Goal: Information Seeking & Learning: Learn about a topic

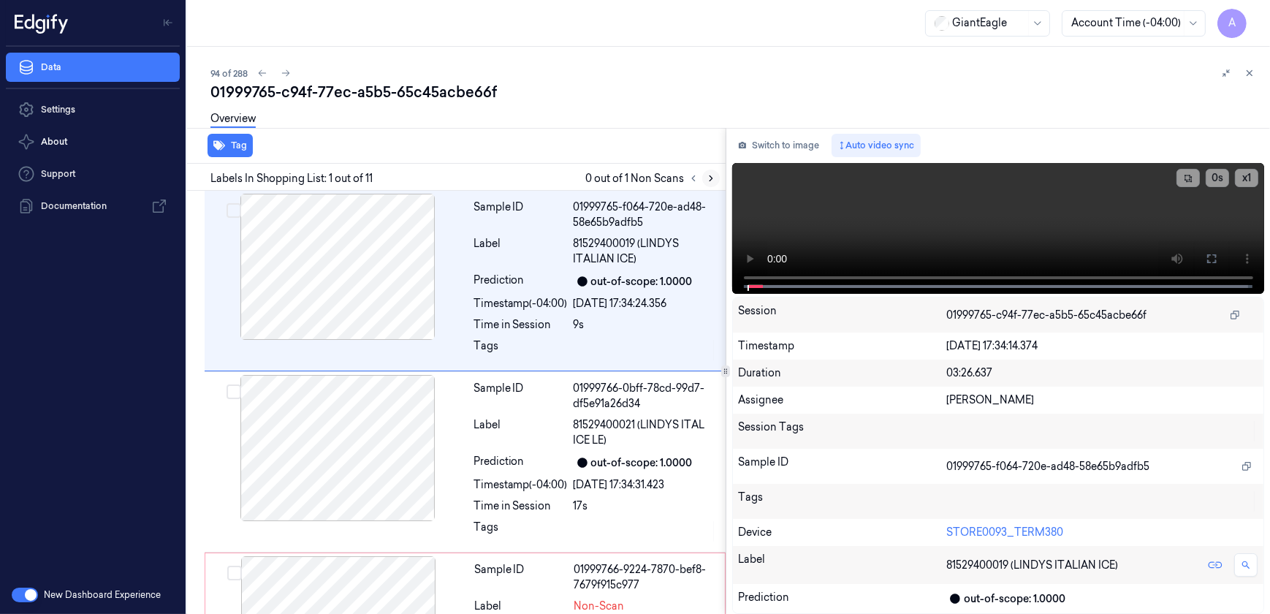
click at [708, 177] on icon at bounding box center [711, 178] width 10 height 10
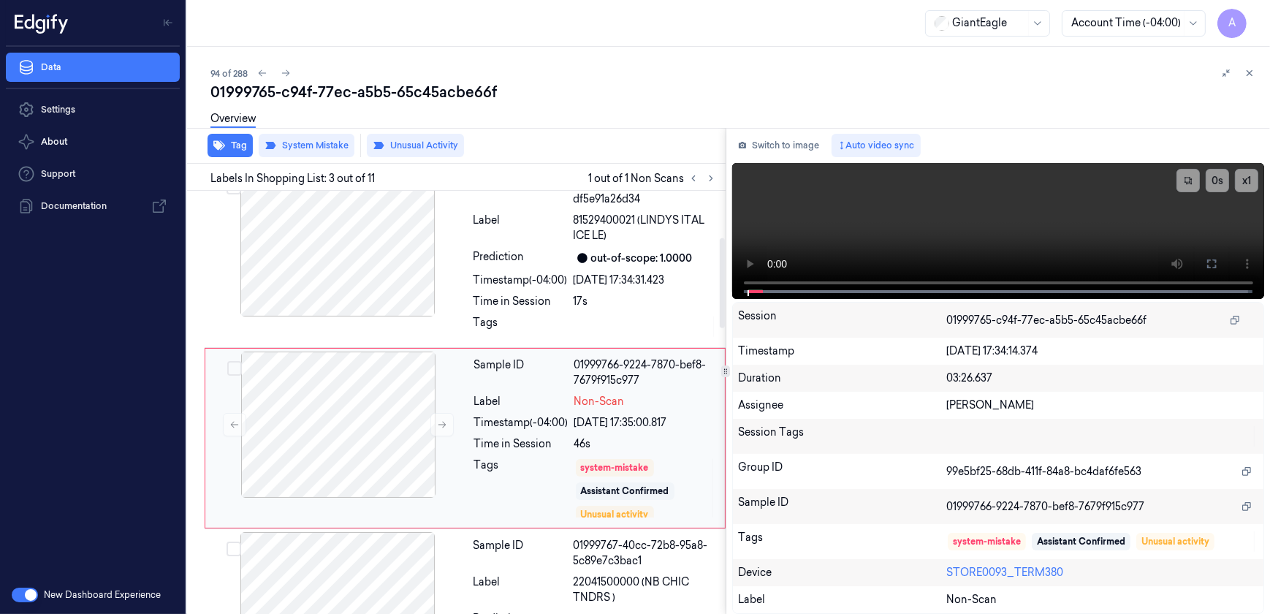
scroll to position [240, 0]
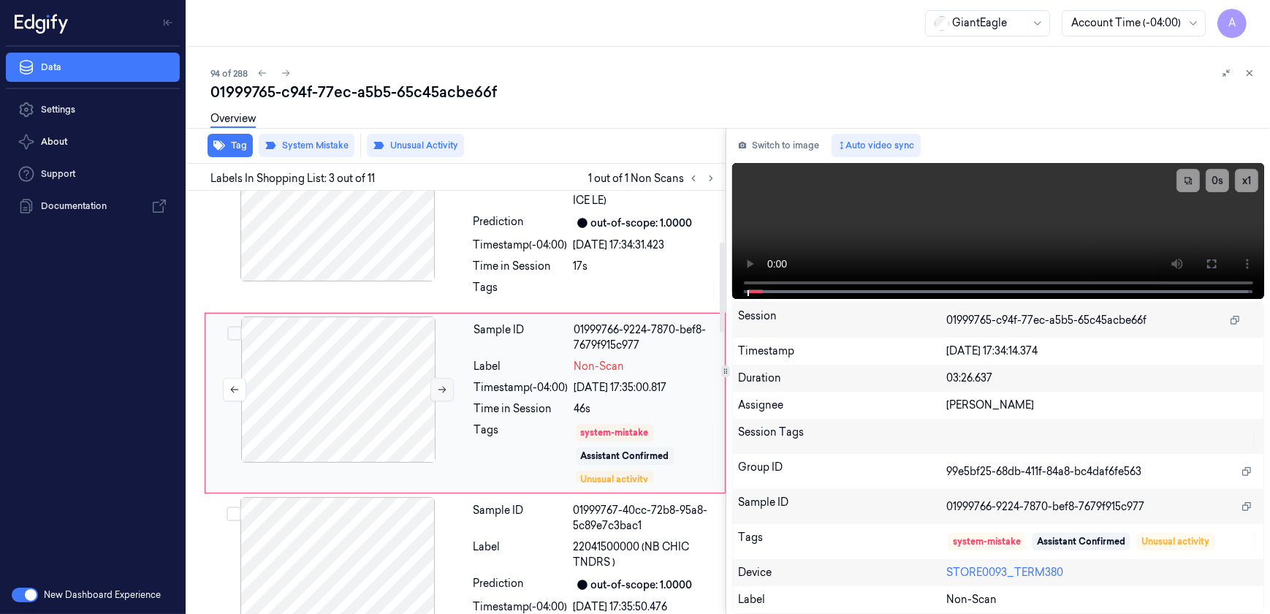
click at [444, 393] on icon at bounding box center [442, 389] width 10 height 10
click at [442, 388] on icon at bounding box center [443, 390] width 8 height 7
click at [774, 285] on div "x 1 0 s" at bounding box center [998, 229] width 533 height 133
click at [1210, 260] on icon at bounding box center [1212, 263] width 9 height 9
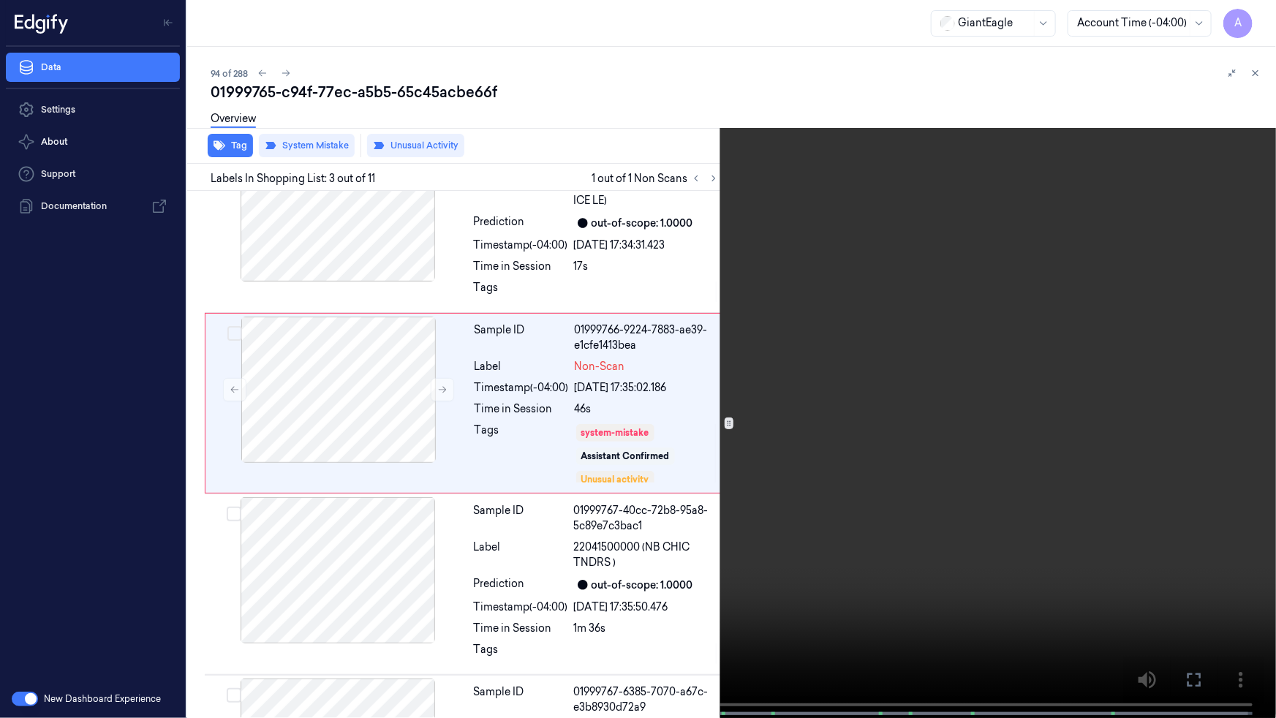
drag, startPoint x: 854, startPoint y: 427, endPoint x: 874, endPoint y: 428, distance: 20.5
click at [854, 427] on video at bounding box center [638, 360] width 1276 height 721
click at [0, 0] on button at bounding box center [0, 0] width 0 height 0
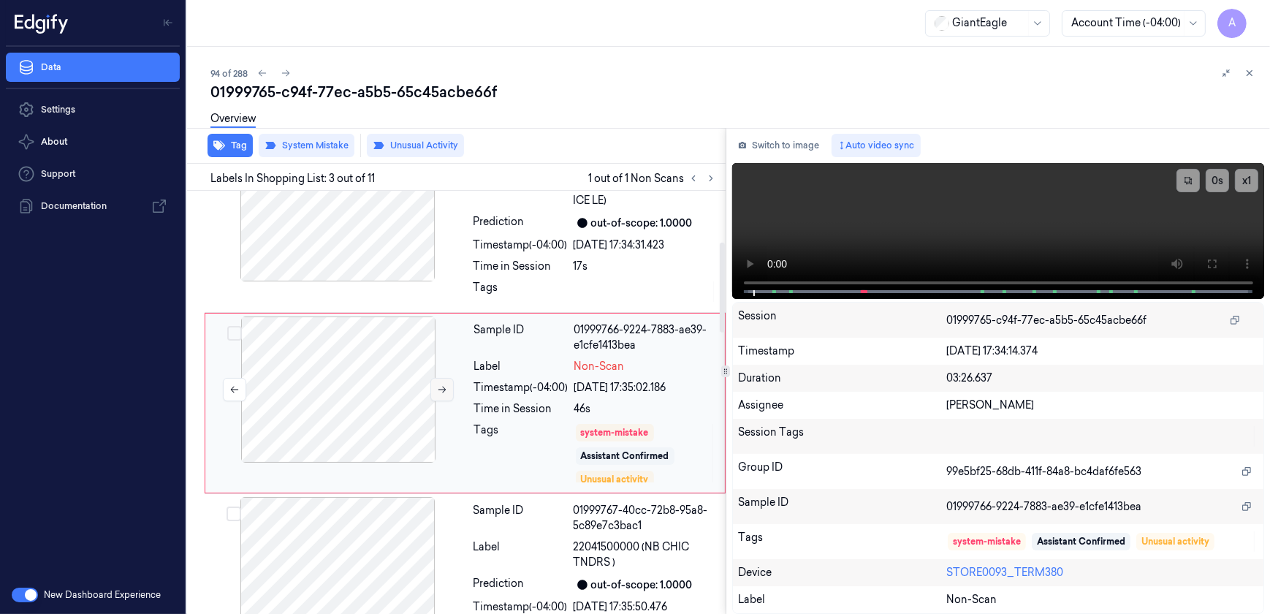
click at [434, 393] on button at bounding box center [442, 389] width 23 height 23
click at [372, 246] on div at bounding box center [338, 208] width 260 height 146
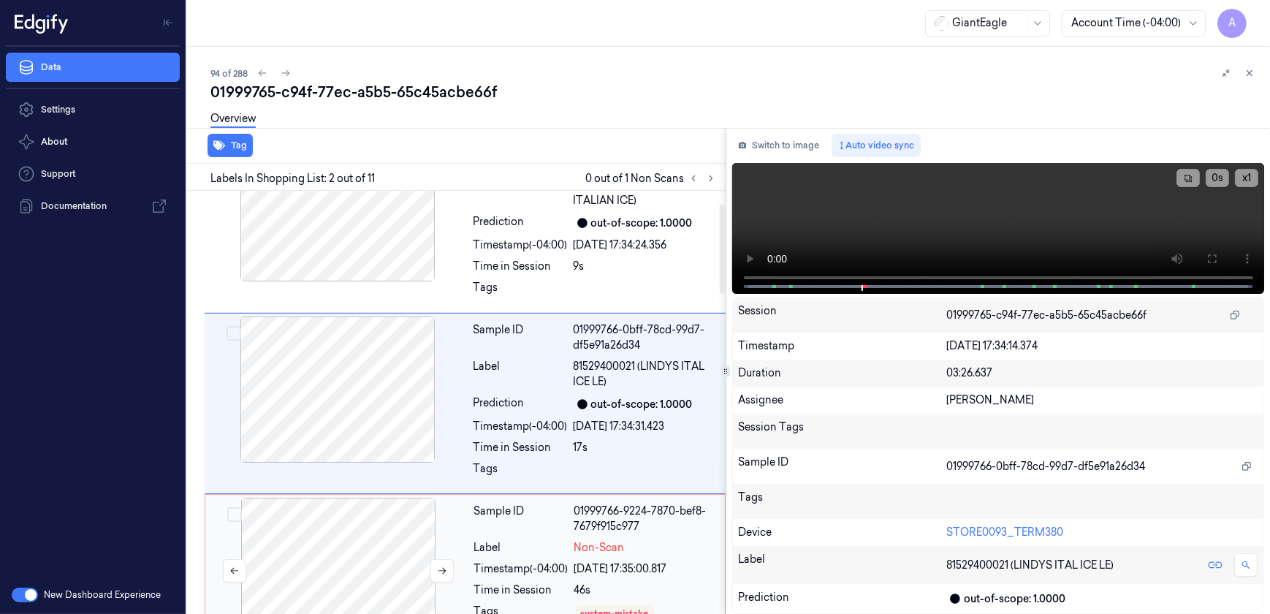
click at [385, 559] on div at bounding box center [338, 571] width 260 height 146
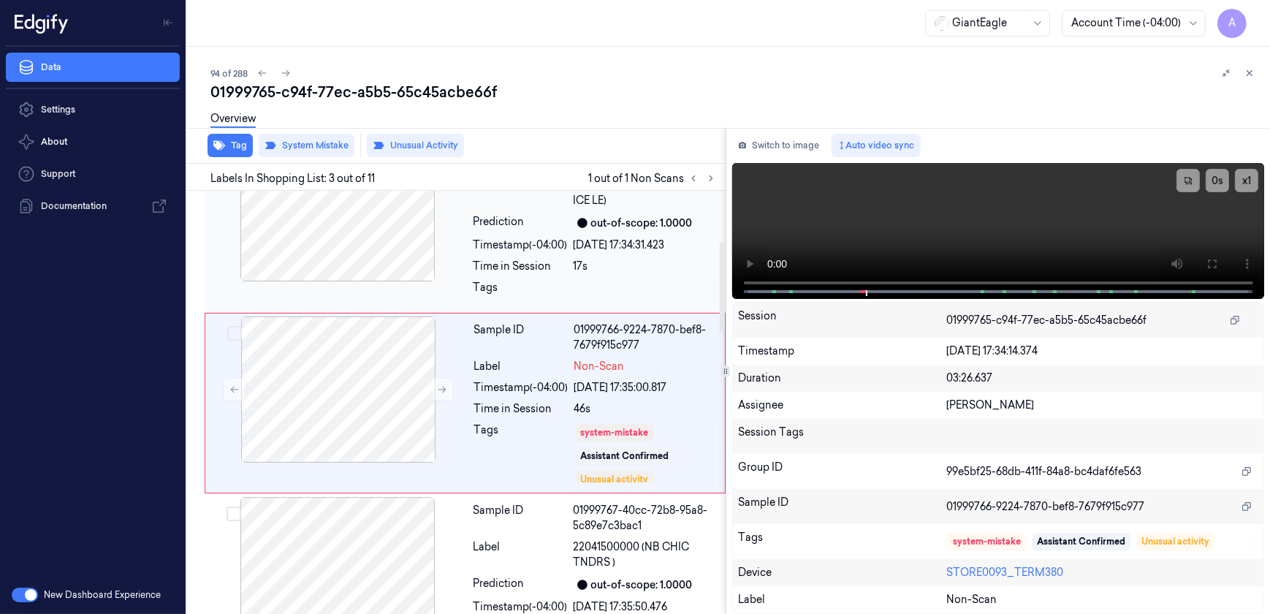
click at [340, 259] on div at bounding box center [338, 208] width 260 height 146
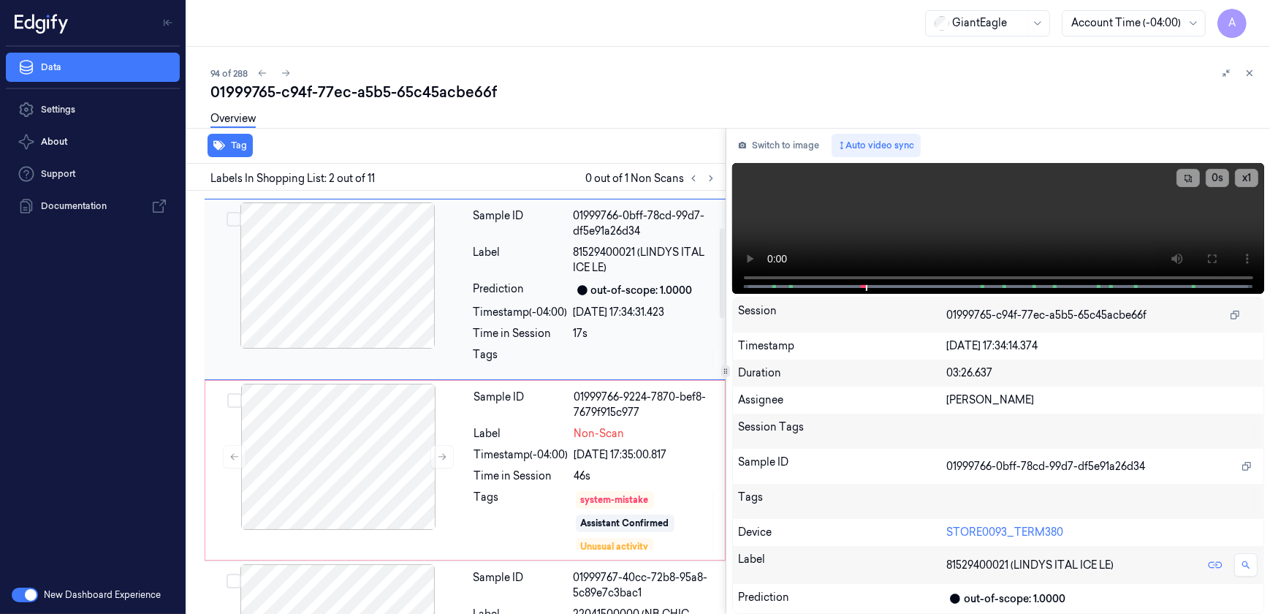
scroll to position [58, 0]
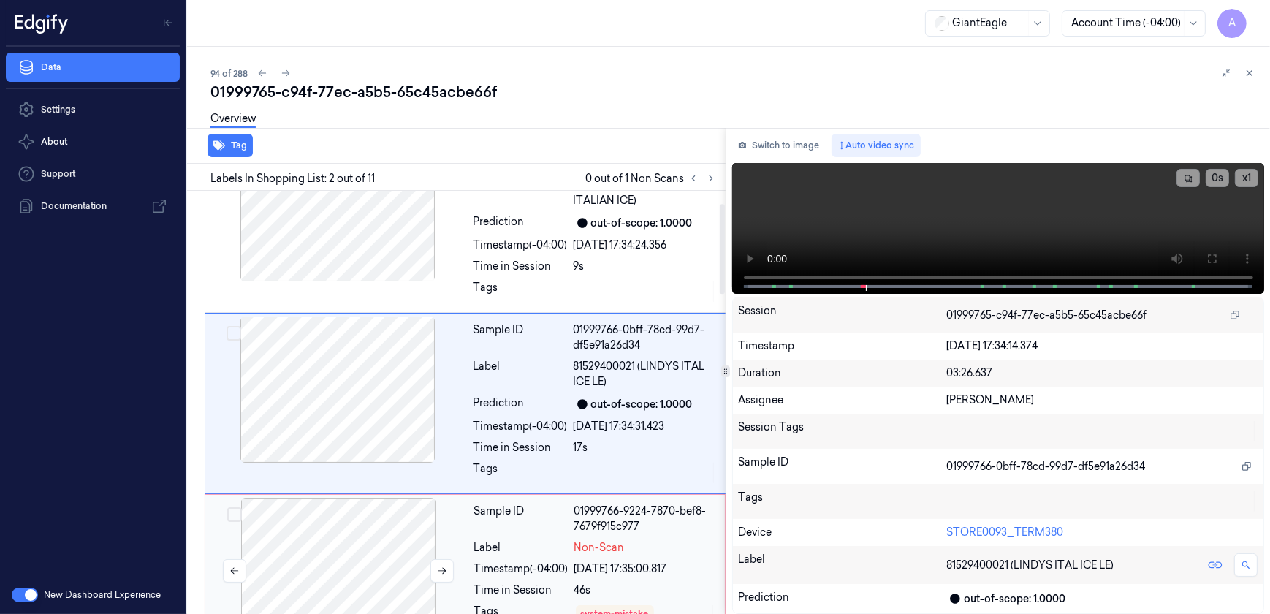
click at [379, 535] on div at bounding box center [338, 571] width 260 height 146
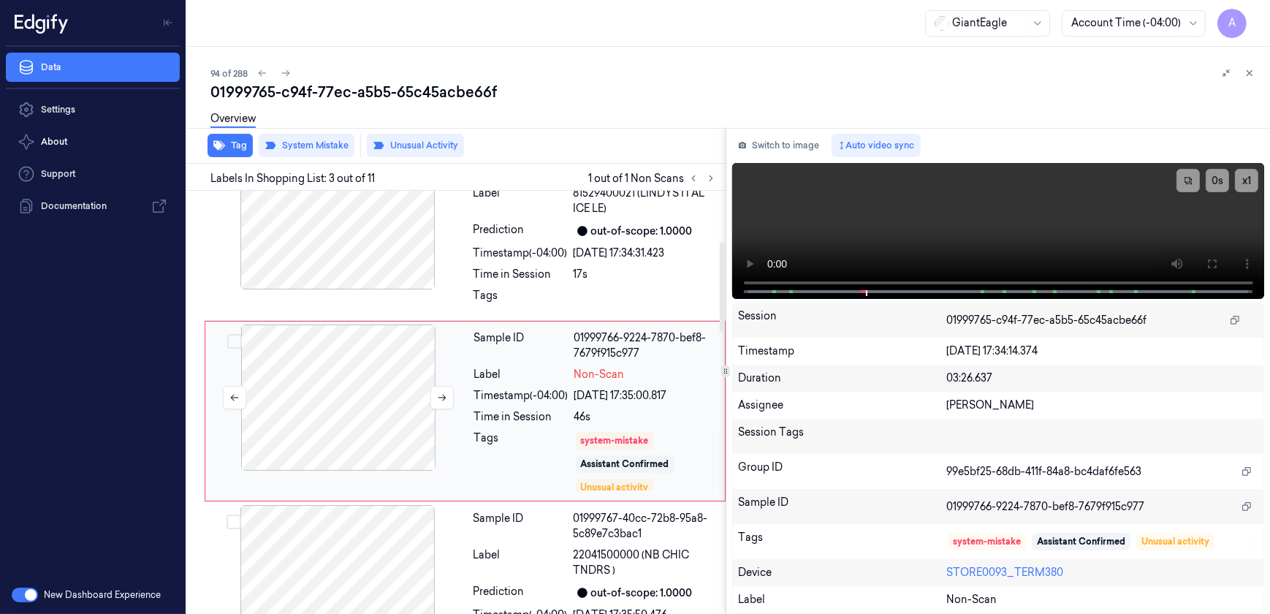
scroll to position [240, 0]
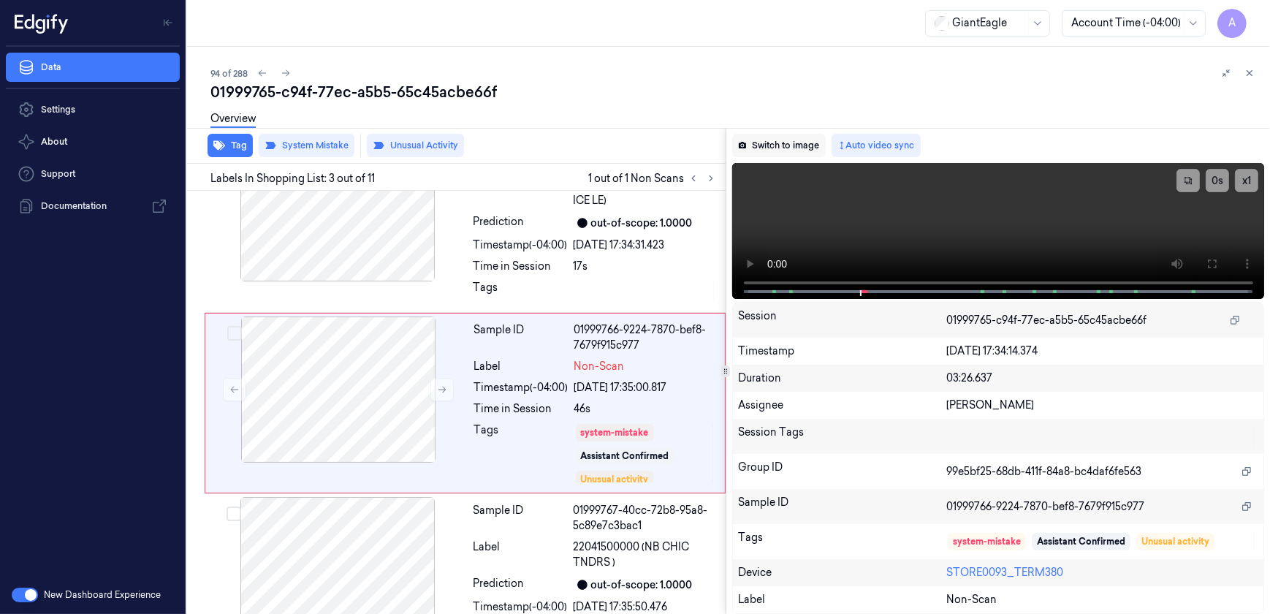
click at [768, 144] on button "Switch to image" at bounding box center [779, 145] width 94 height 23
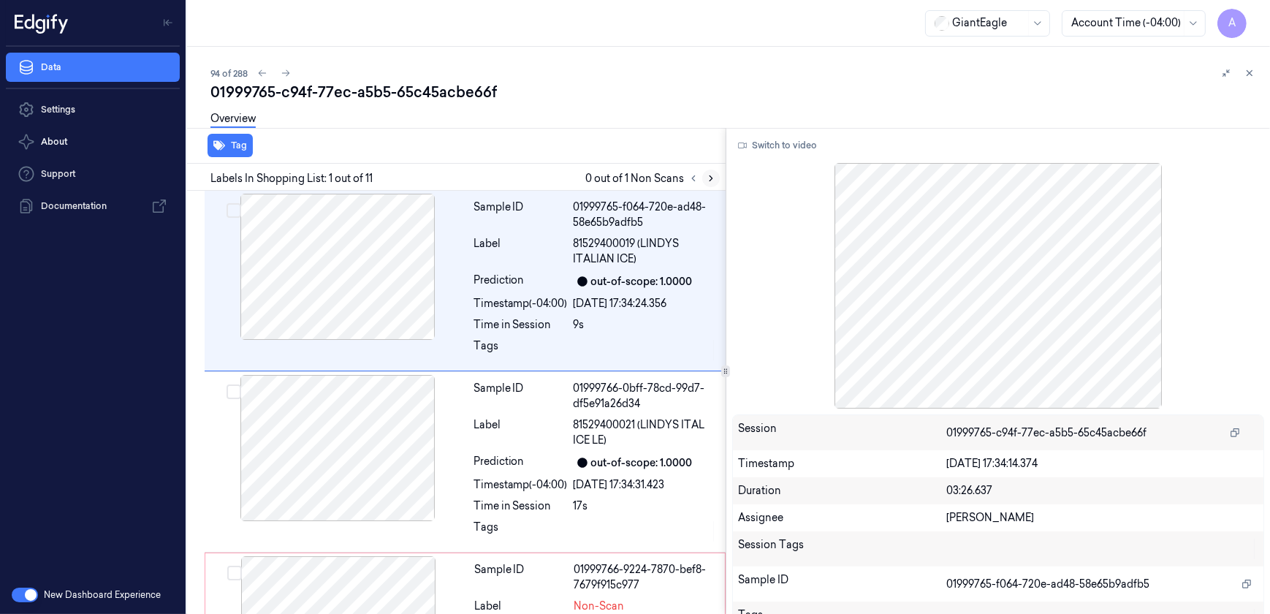
click at [709, 181] on icon at bounding box center [711, 178] width 10 height 10
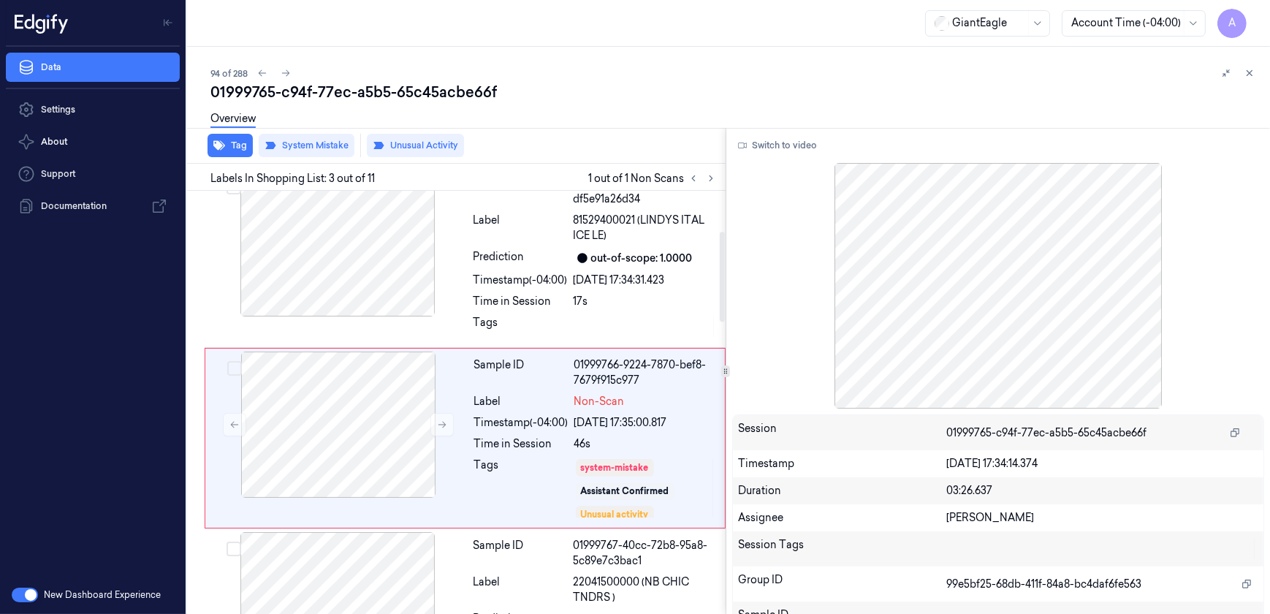
scroll to position [240, 0]
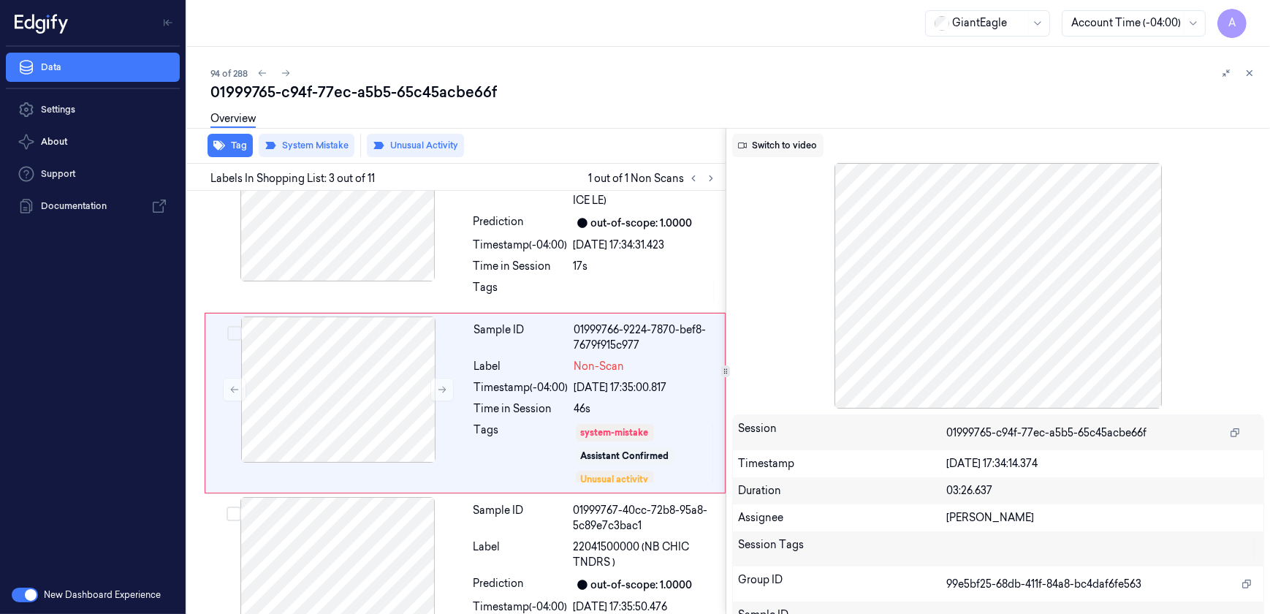
click at [795, 151] on button "Switch to video" at bounding box center [777, 145] width 91 height 23
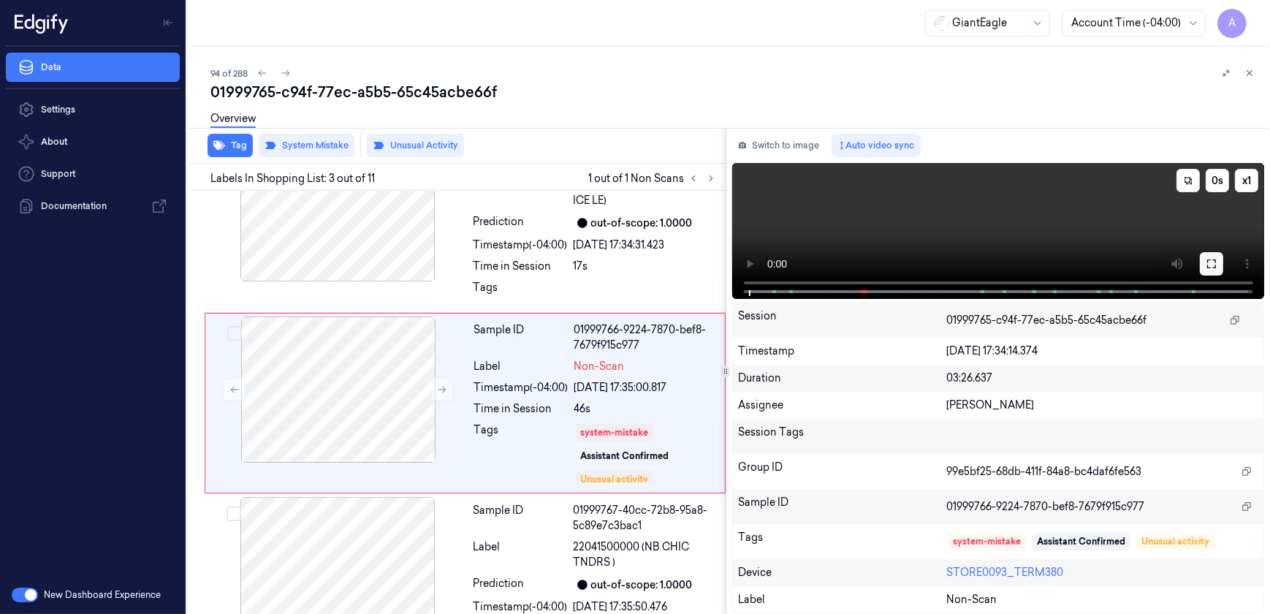
click at [1207, 258] on icon at bounding box center [1212, 264] width 12 height 12
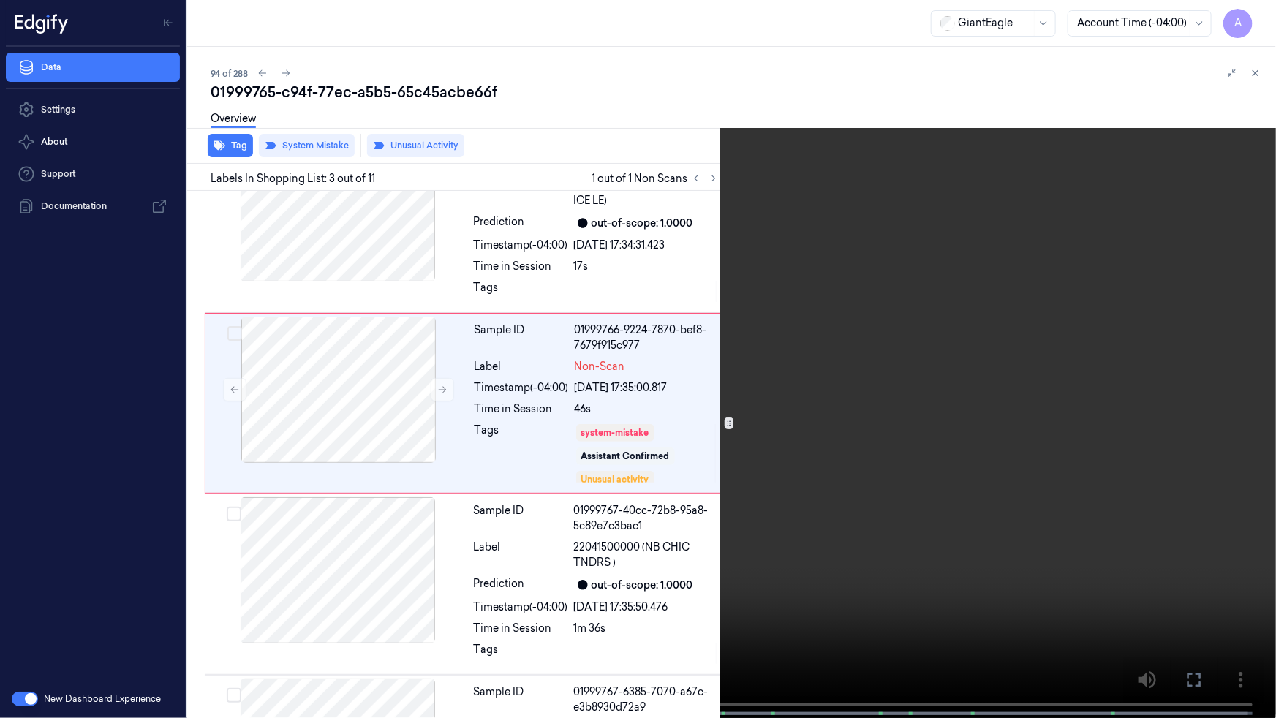
click at [841, 423] on video at bounding box center [638, 360] width 1276 height 721
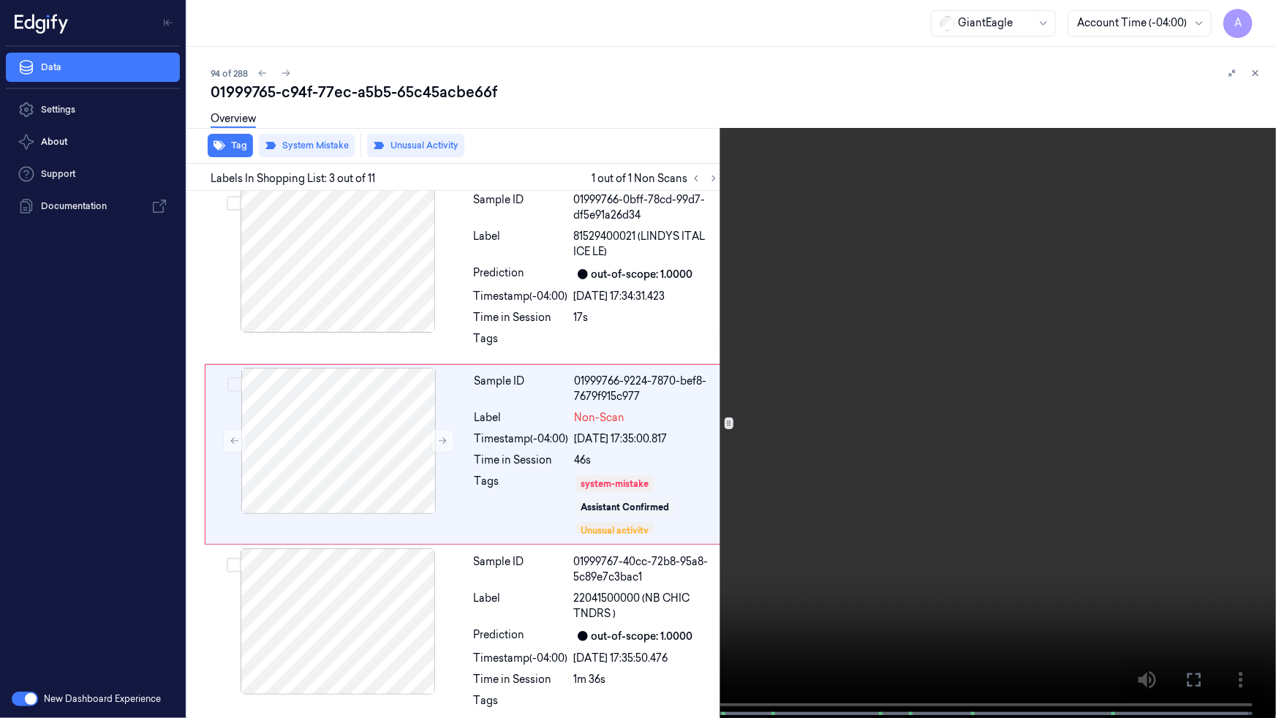
scroll to position [188, 0]
click at [897, 376] on video at bounding box center [638, 360] width 1276 height 721
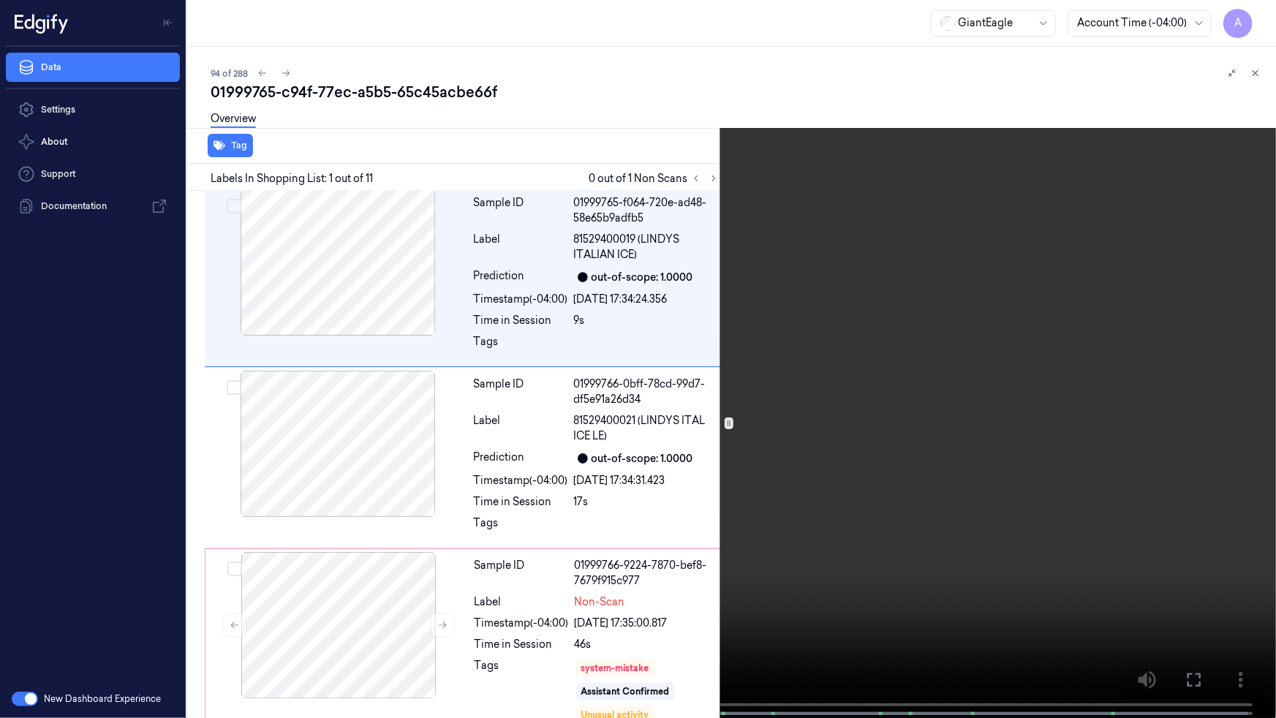
scroll to position [0, 0]
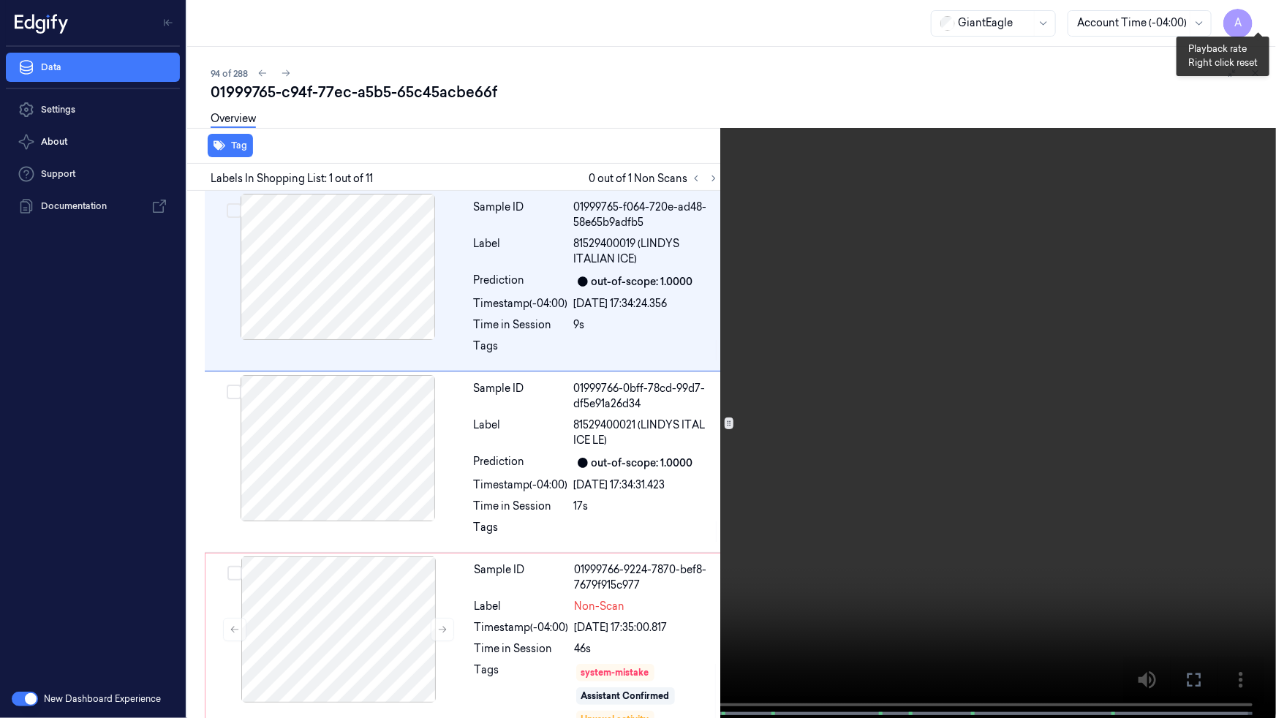
click at [1254, 19] on button "x 1" at bounding box center [1257, 17] width 23 height 23
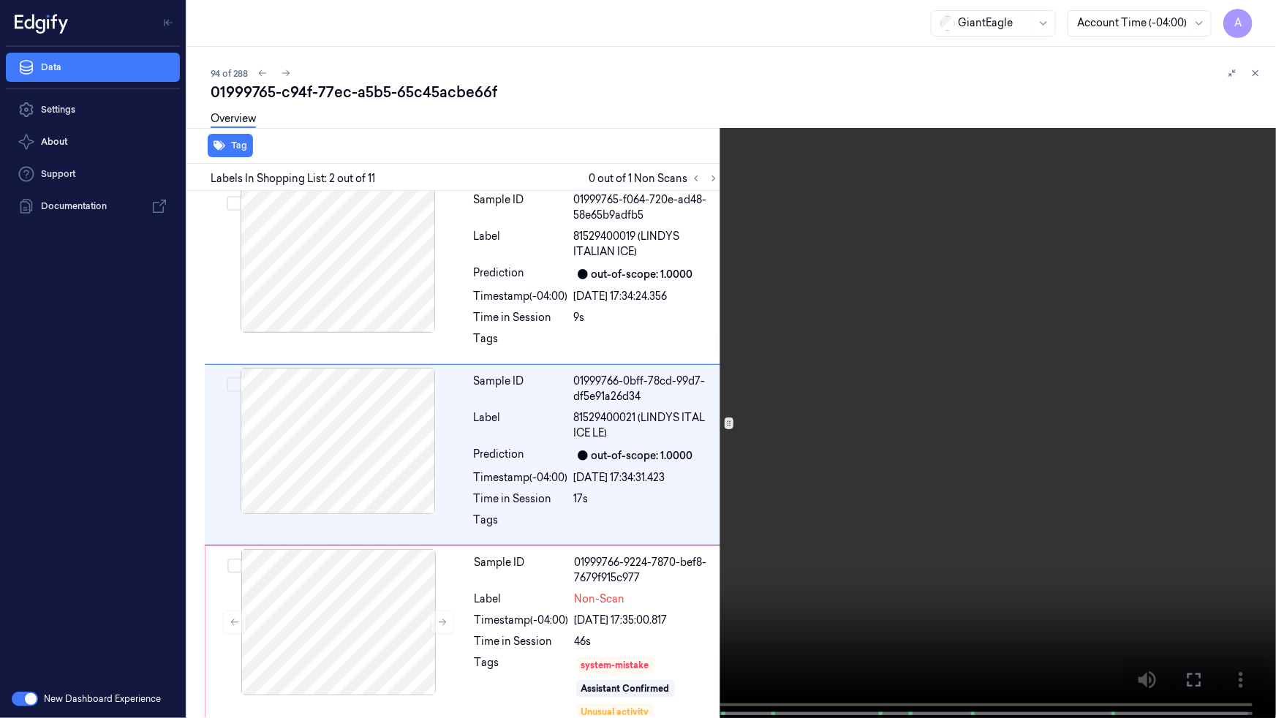
click at [936, 92] on video at bounding box center [638, 360] width 1276 height 721
click at [839, 284] on video at bounding box center [638, 360] width 1276 height 721
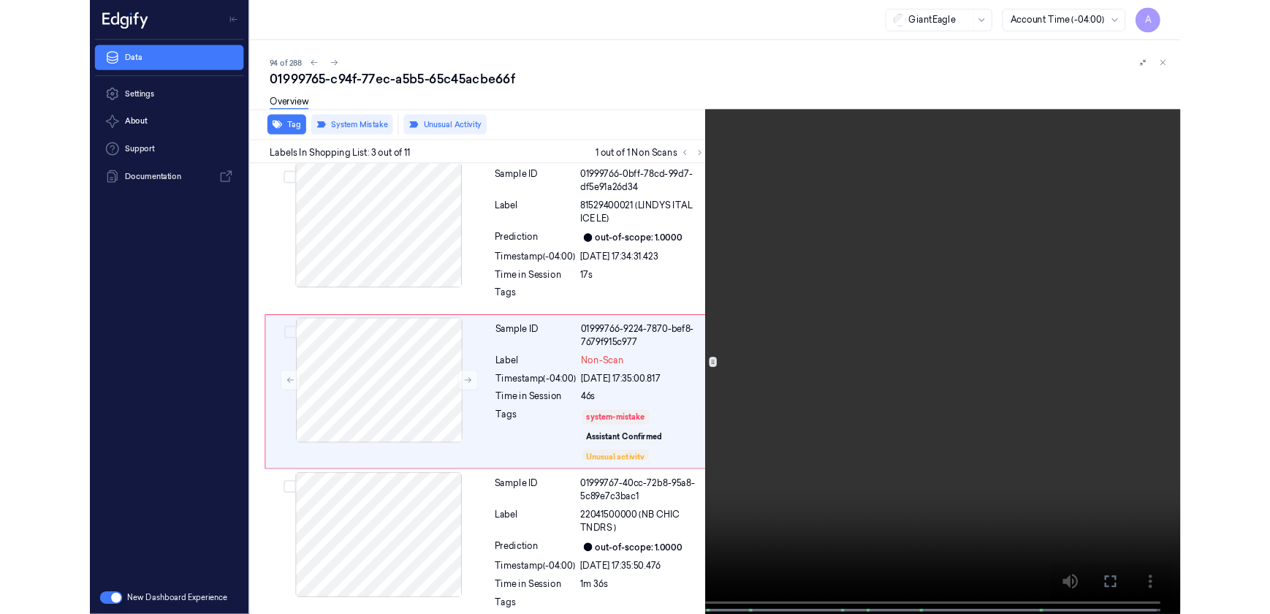
scroll to position [188, 0]
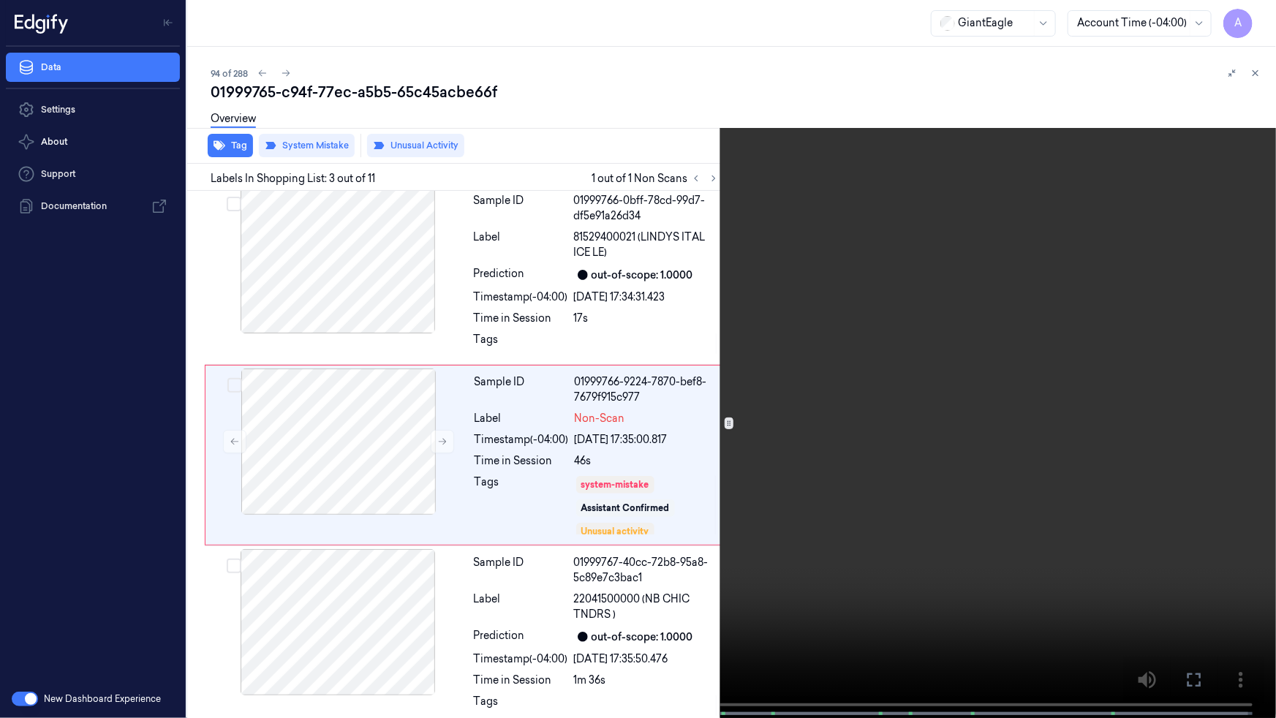
click at [952, 605] on video at bounding box center [638, 360] width 1276 height 721
click at [850, 493] on video at bounding box center [638, 360] width 1276 height 721
click at [976, 450] on video at bounding box center [638, 360] width 1276 height 721
click at [675, 544] on video at bounding box center [638, 360] width 1276 height 721
click at [0, 0] on icon at bounding box center [0, 0] width 0 height 0
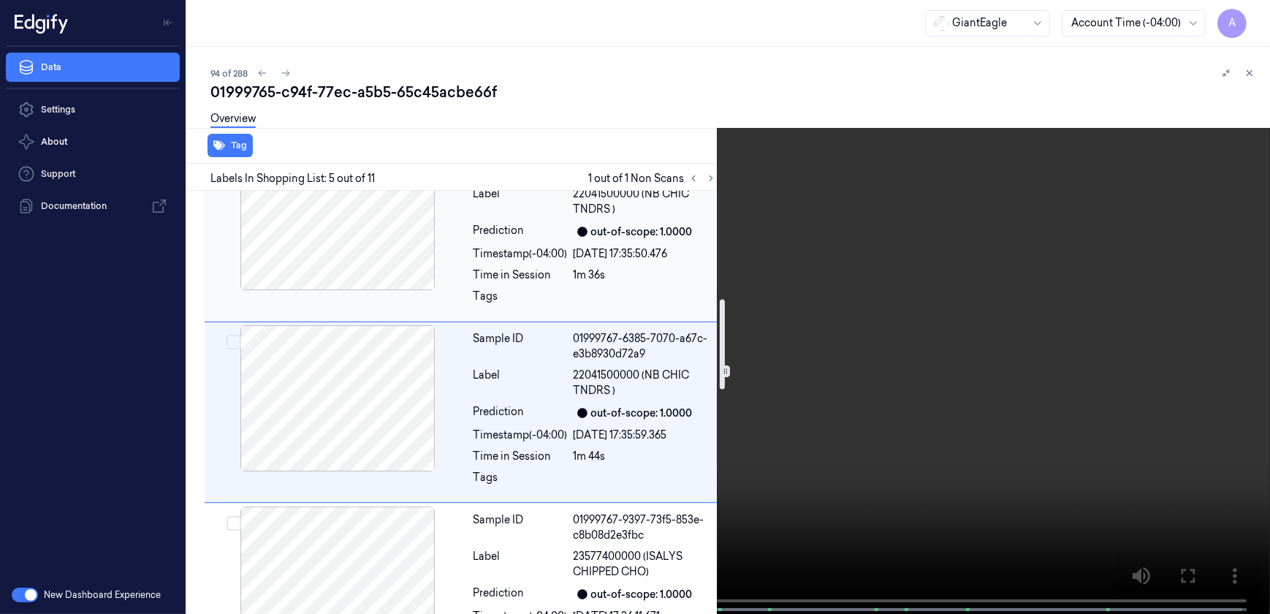
scroll to position [602, 0]
